Goal: Book appointment/travel/reservation

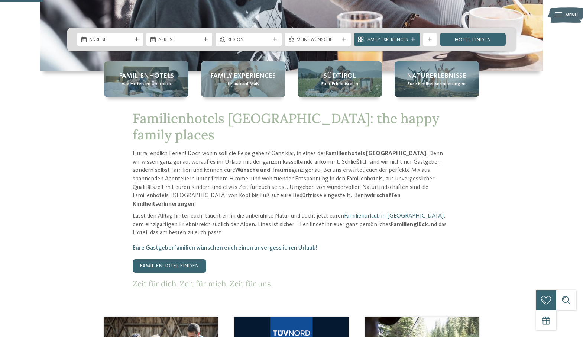
scroll to position [227, 0]
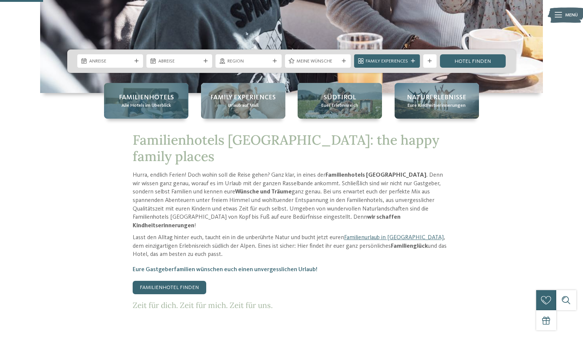
click at [158, 109] on div "Familienhotels Alle Hotels im Überblick" at bounding box center [146, 101] width 84 height 36
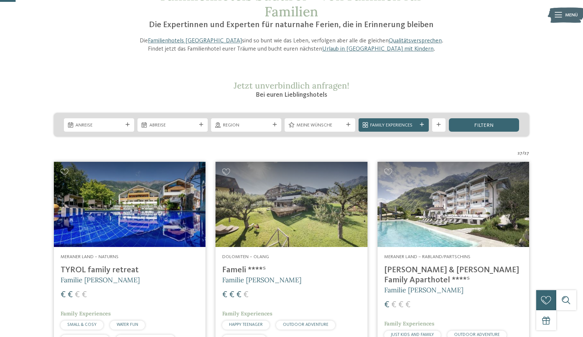
scroll to position [60, 0]
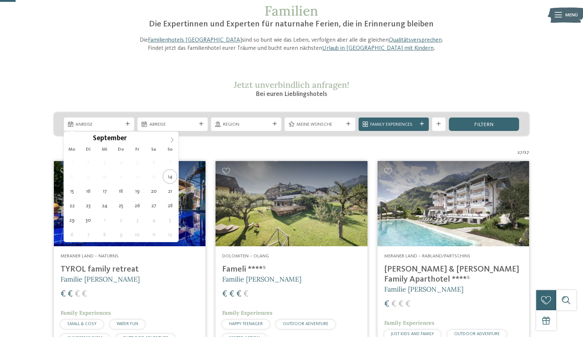
click at [166, 137] on span at bounding box center [172, 138] width 13 height 13
type div "05.10.2025"
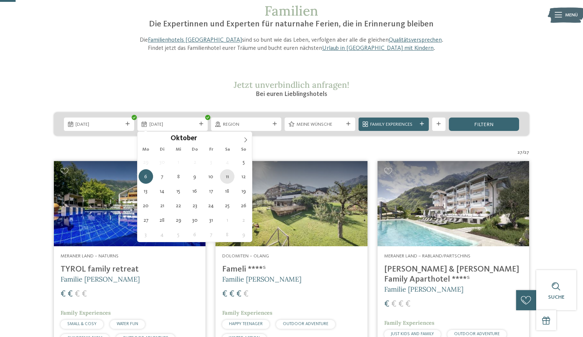
type div "11.10.2025"
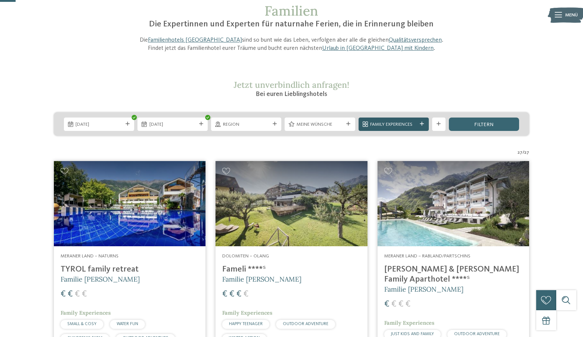
click at [390, 124] on span "Family Experiences" at bounding box center [393, 124] width 47 height 7
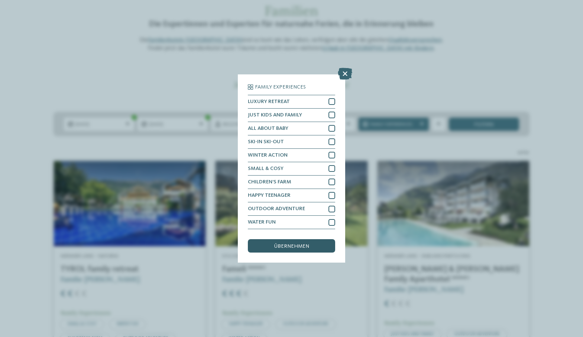
click at [290, 247] on span "übernehmen" at bounding box center [291, 245] width 35 height 5
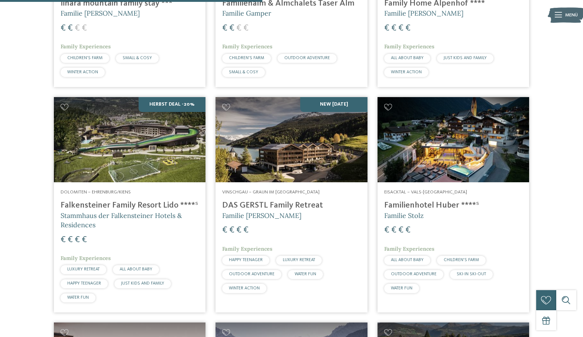
scroll to position [800, 0]
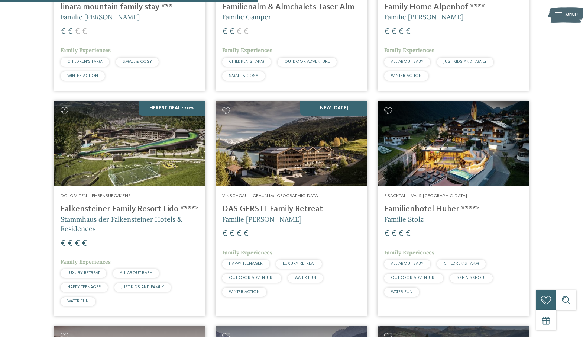
click at [294, 115] on img at bounding box center [291, 143] width 152 height 85
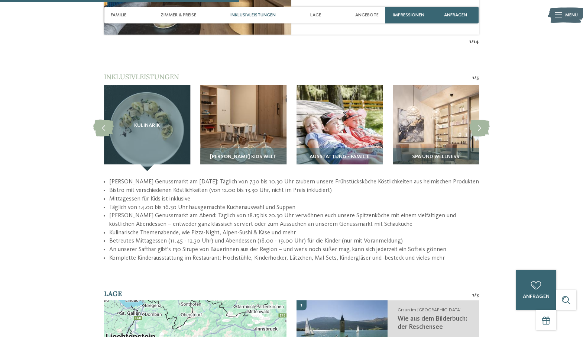
scroll to position [924, 0]
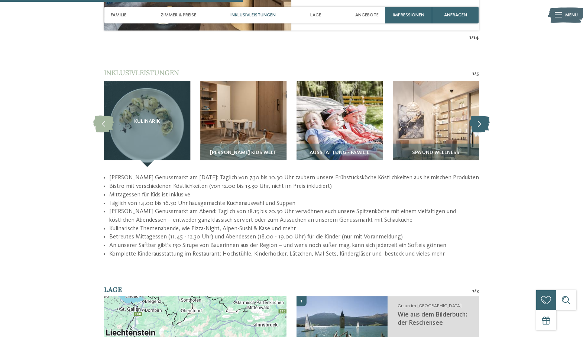
click at [484, 116] on icon at bounding box center [479, 124] width 20 height 17
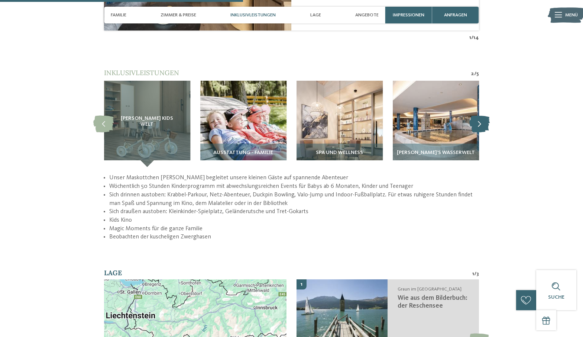
click at [484, 116] on icon at bounding box center [479, 124] width 20 height 17
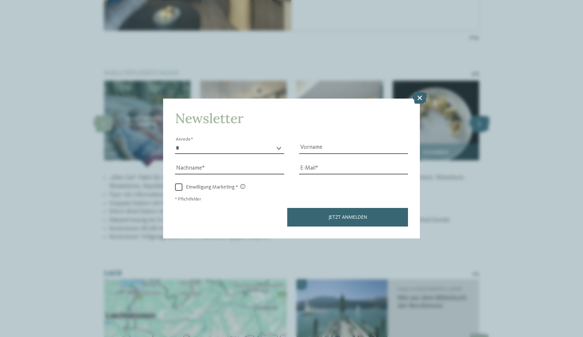
click at [484, 115] on div "Newsletter * **** **** ******* ****** Anrede Vorname Nachname Link" at bounding box center [291, 168] width 583 height 337
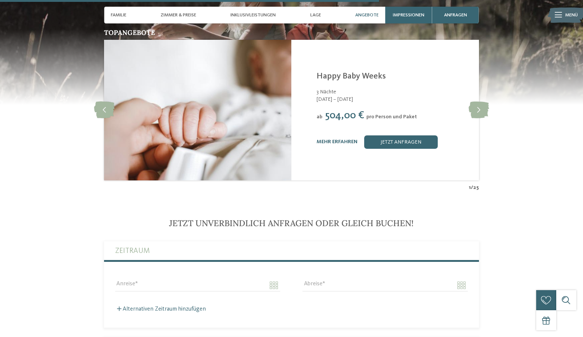
scroll to position [1428, 0]
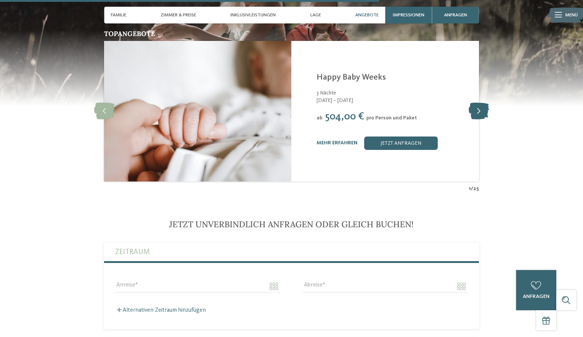
click at [482, 103] on icon at bounding box center [478, 111] width 20 height 17
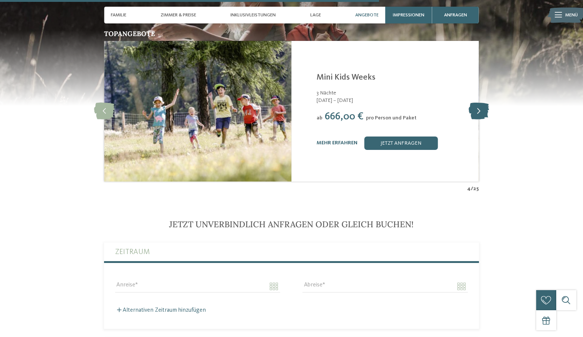
click at [482, 103] on icon at bounding box center [478, 111] width 20 height 17
click at [348, 140] on link "mehr erfahren" at bounding box center [337, 142] width 41 height 5
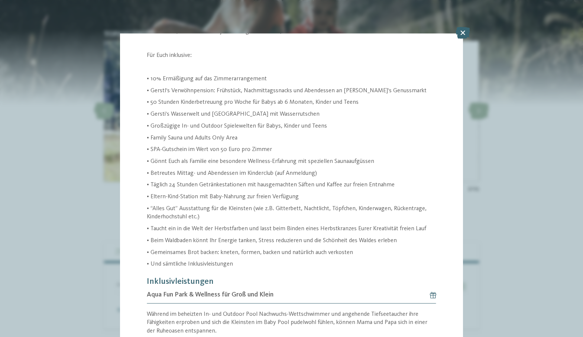
scroll to position [164, 0]
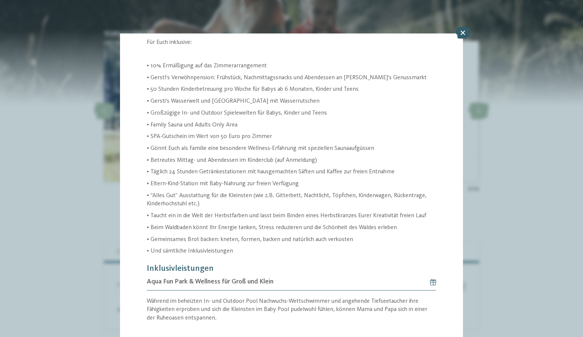
click at [465, 33] on icon at bounding box center [462, 33] width 14 height 12
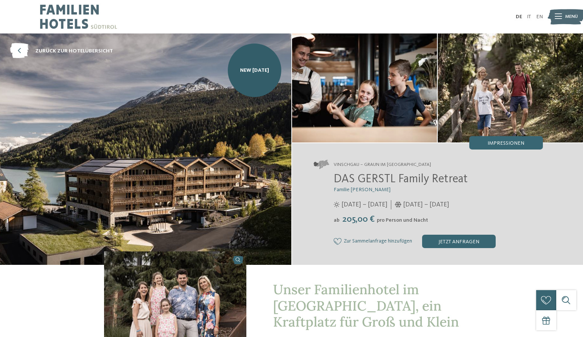
click at [338, 189] on span "Familie [PERSON_NAME]" at bounding box center [362, 189] width 57 height 5
copy div "Familie [PERSON_NAME]"
